Goal: Transaction & Acquisition: Purchase product/service

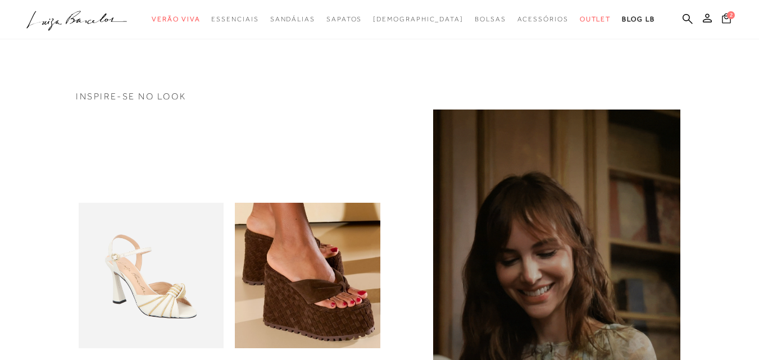
click at [727, 17] on span "2" at bounding box center [731, 15] width 8 height 8
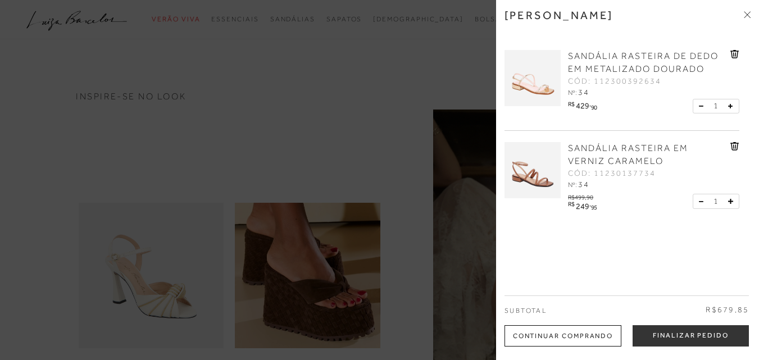
click at [120, 314] on div at bounding box center [379, 180] width 759 height 360
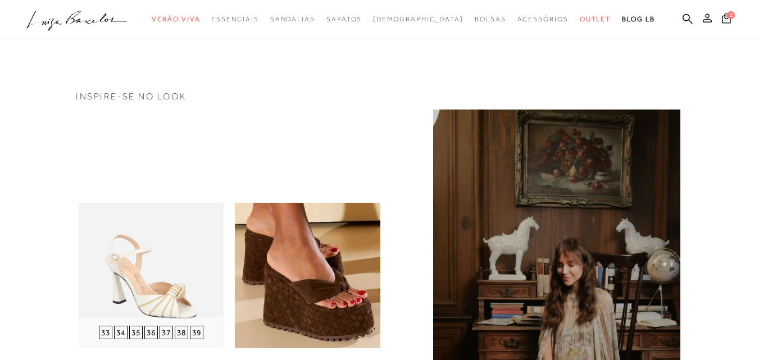
drag, startPoint x: 139, startPoint y: 263, endPoint x: 217, endPoint y: 236, distance: 82.7
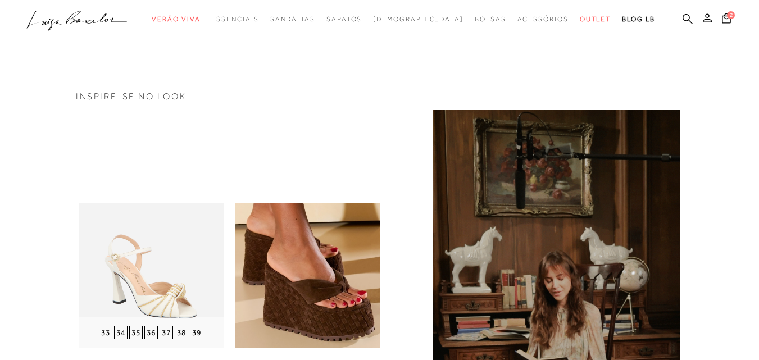
click at [139, 264] on img at bounding box center [151, 275] width 145 height 145
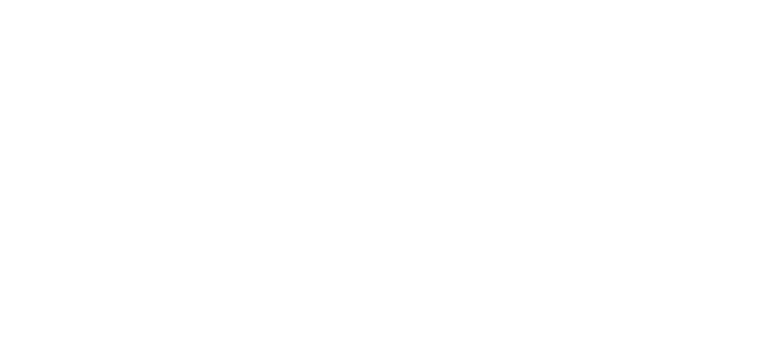
scroll to position [73, 0]
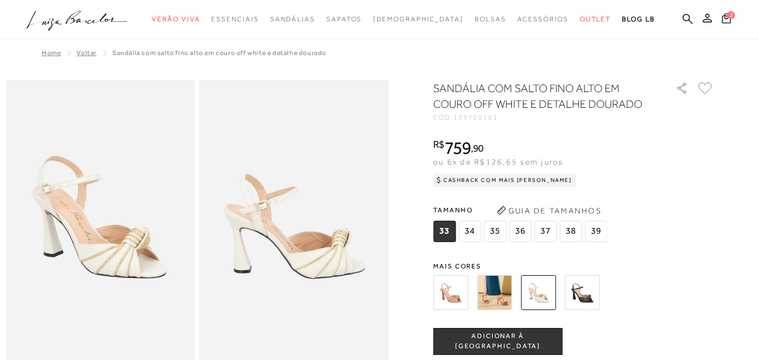
drag, startPoint x: 0, startPoint y: 0, endPoint x: 505, endPoint y: 300, distance: 587.8
click at [505, 300] on img at bounding box center [494, 292] width 35 height 35
